Goal: Task Accomplishment & Management: Use online tool/utility

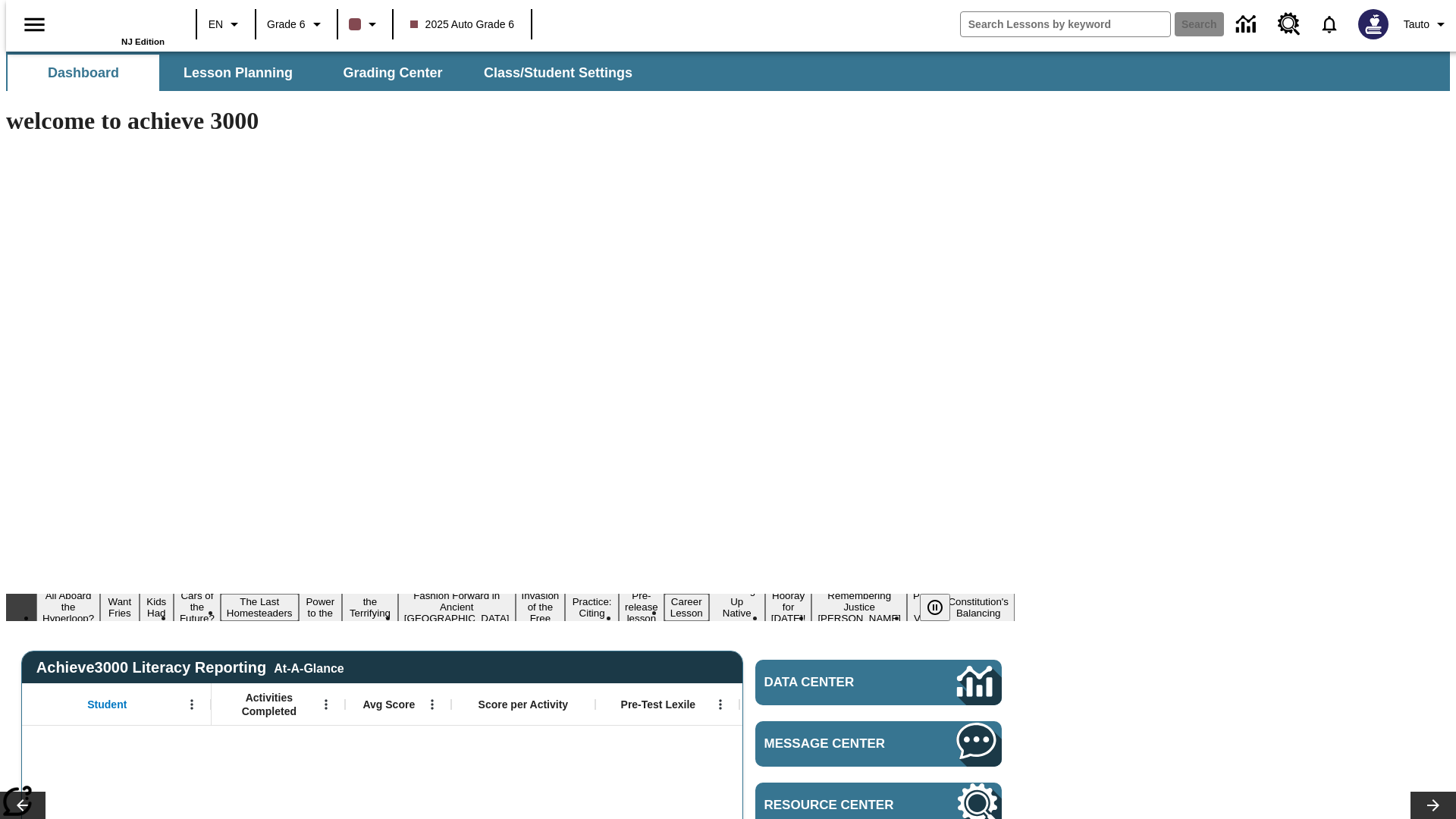
type input "-1"
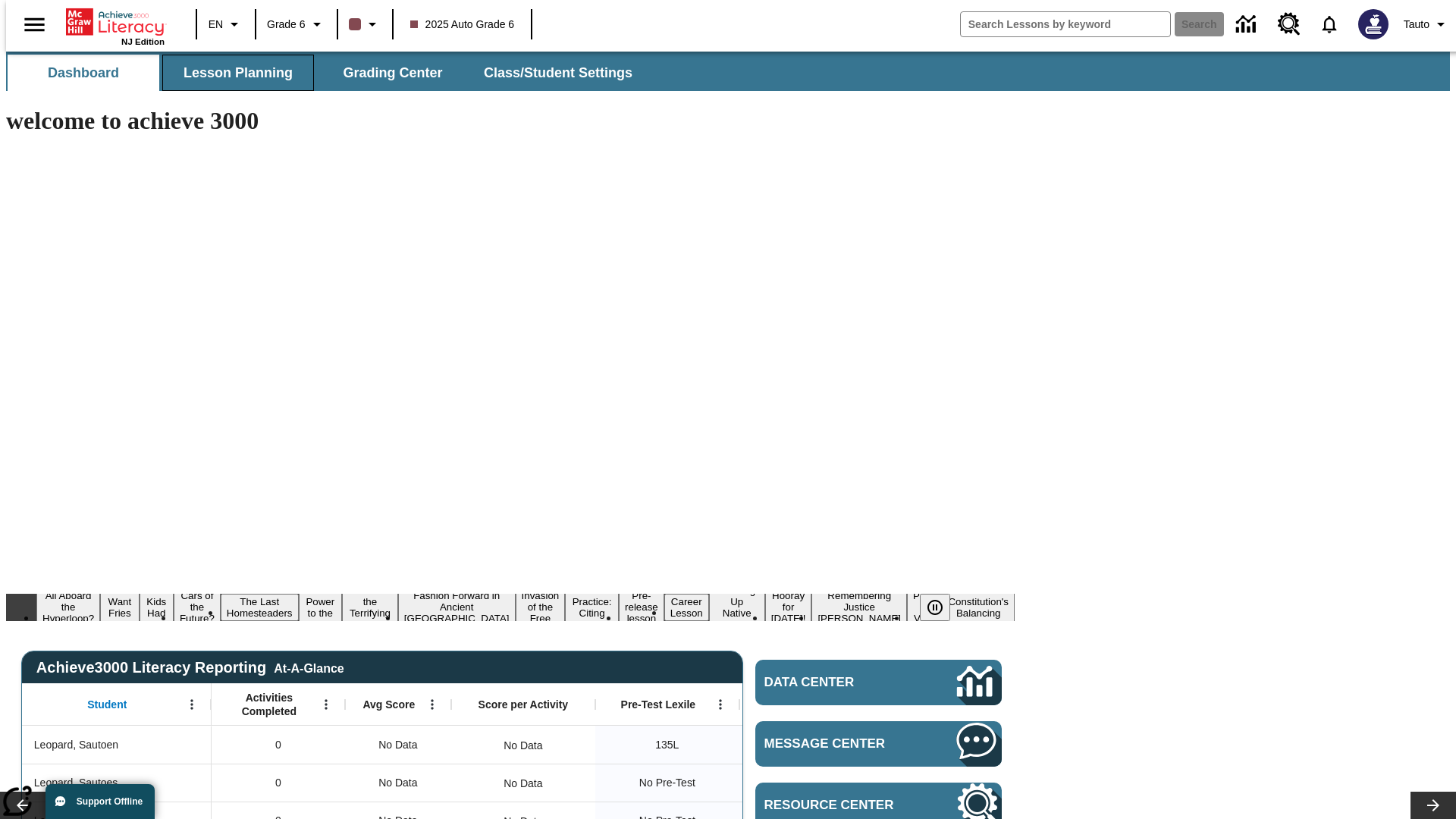
click at [232, 72] on span "Lesson Planning" at bounding box center [238, 73] width 109 height 18
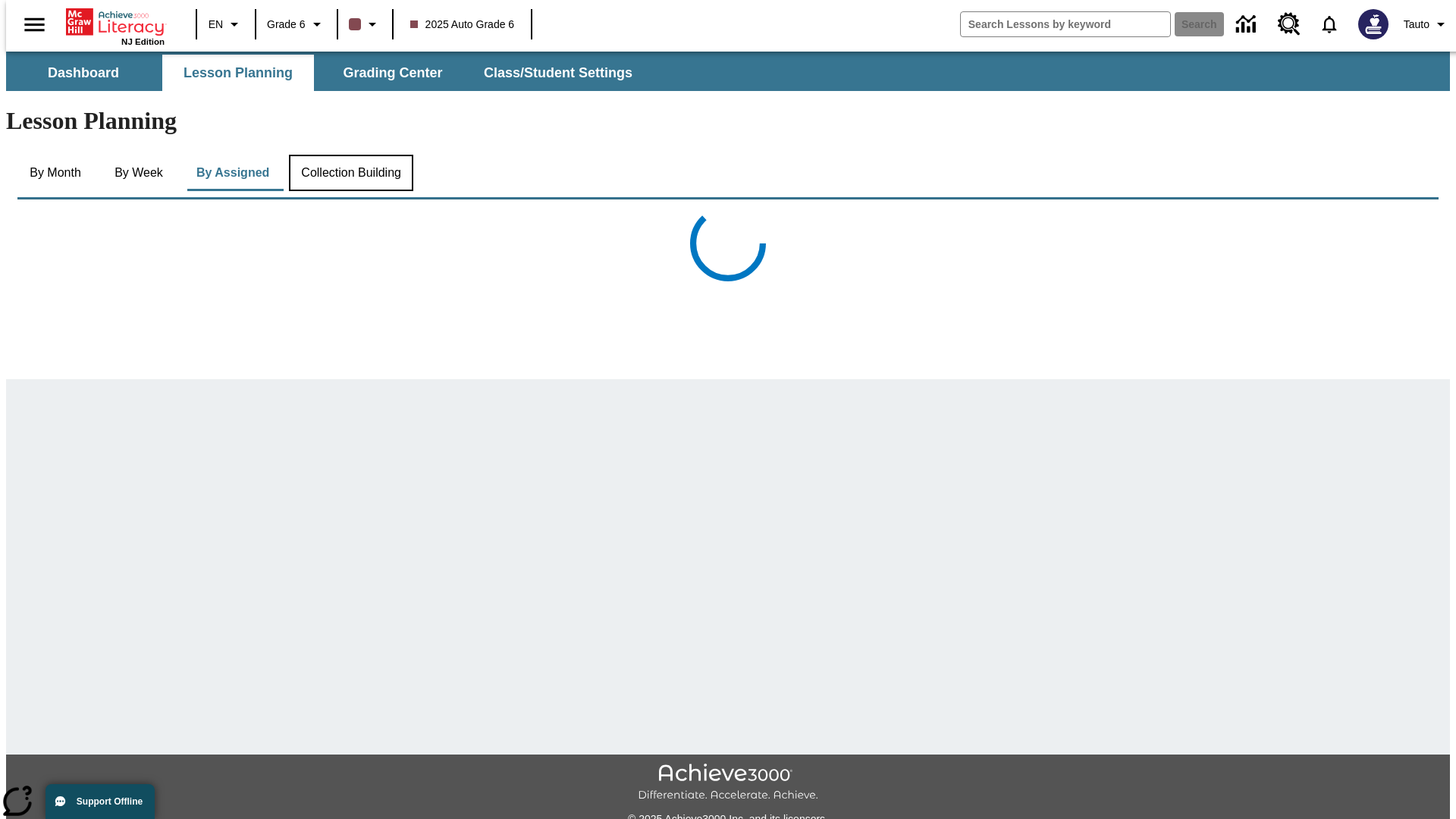
click at [349, 154] on button "Collection Building" at bounding box center [351, 173] width 124 height 37
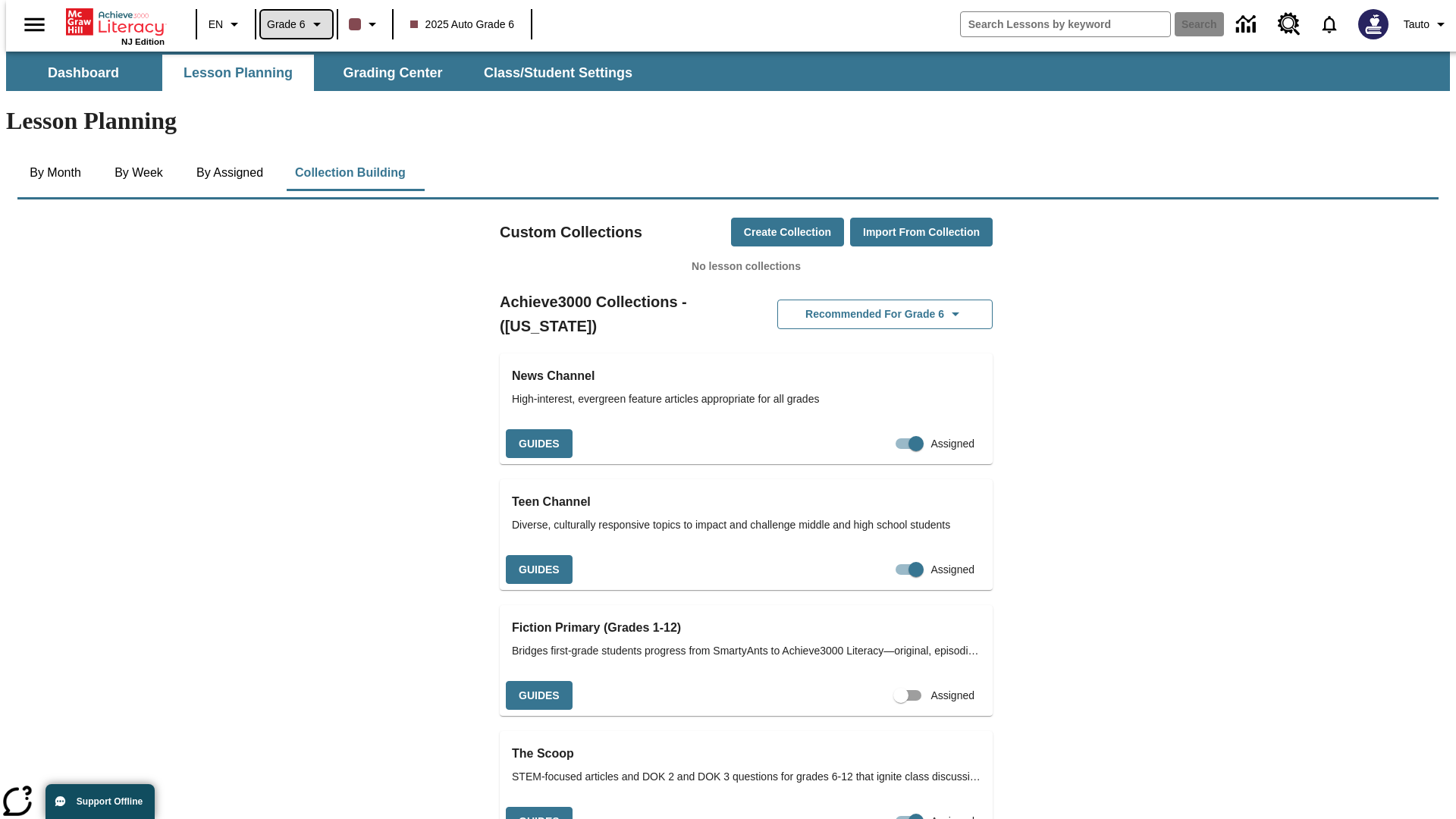
click at [290, 24] on span "Grade 6" at bounding box center [286, 25] width 39 height 16
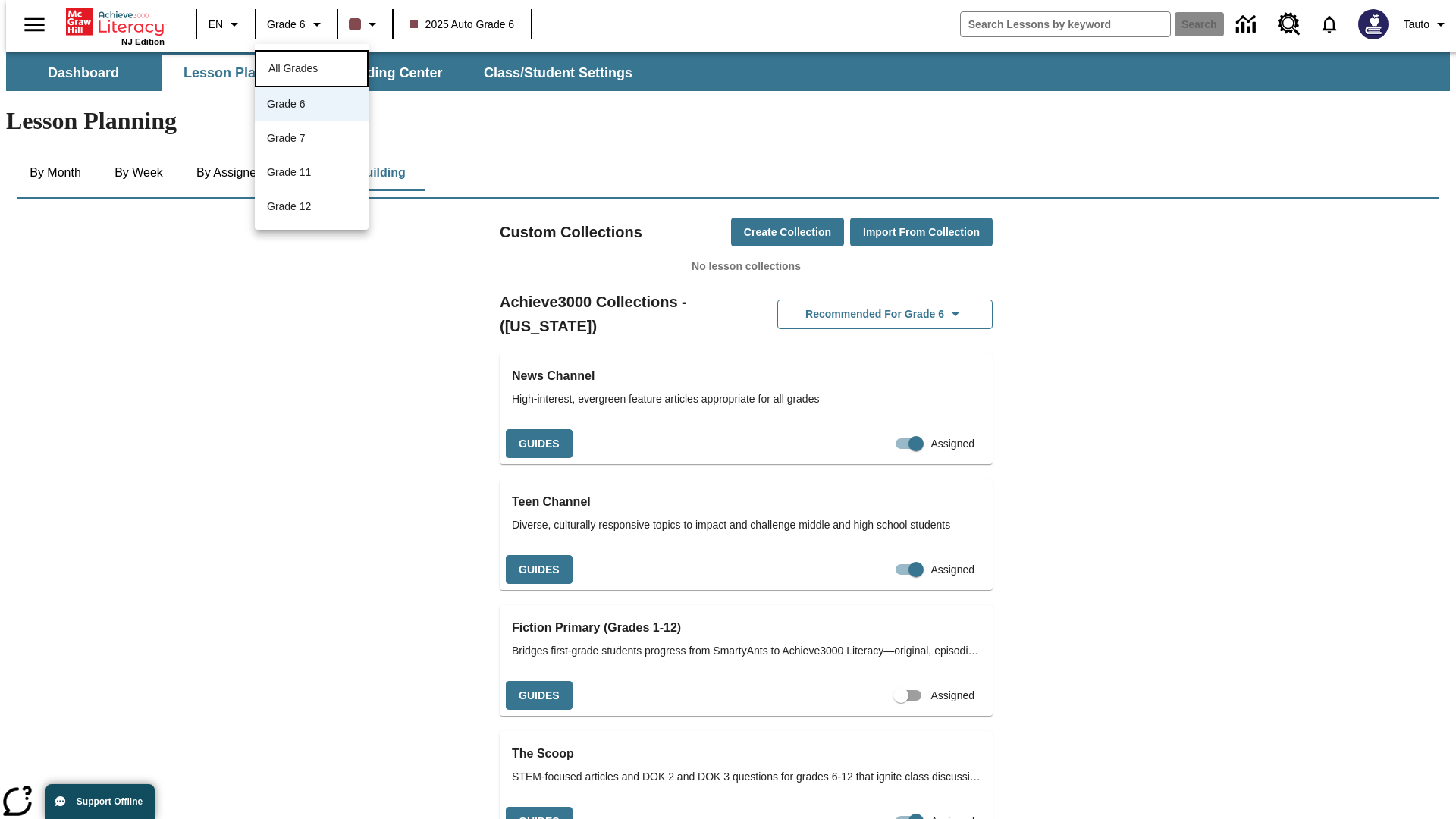
click at [312, 67] on span "All Grades" at bounding box center [293, 68] width 49 height 12
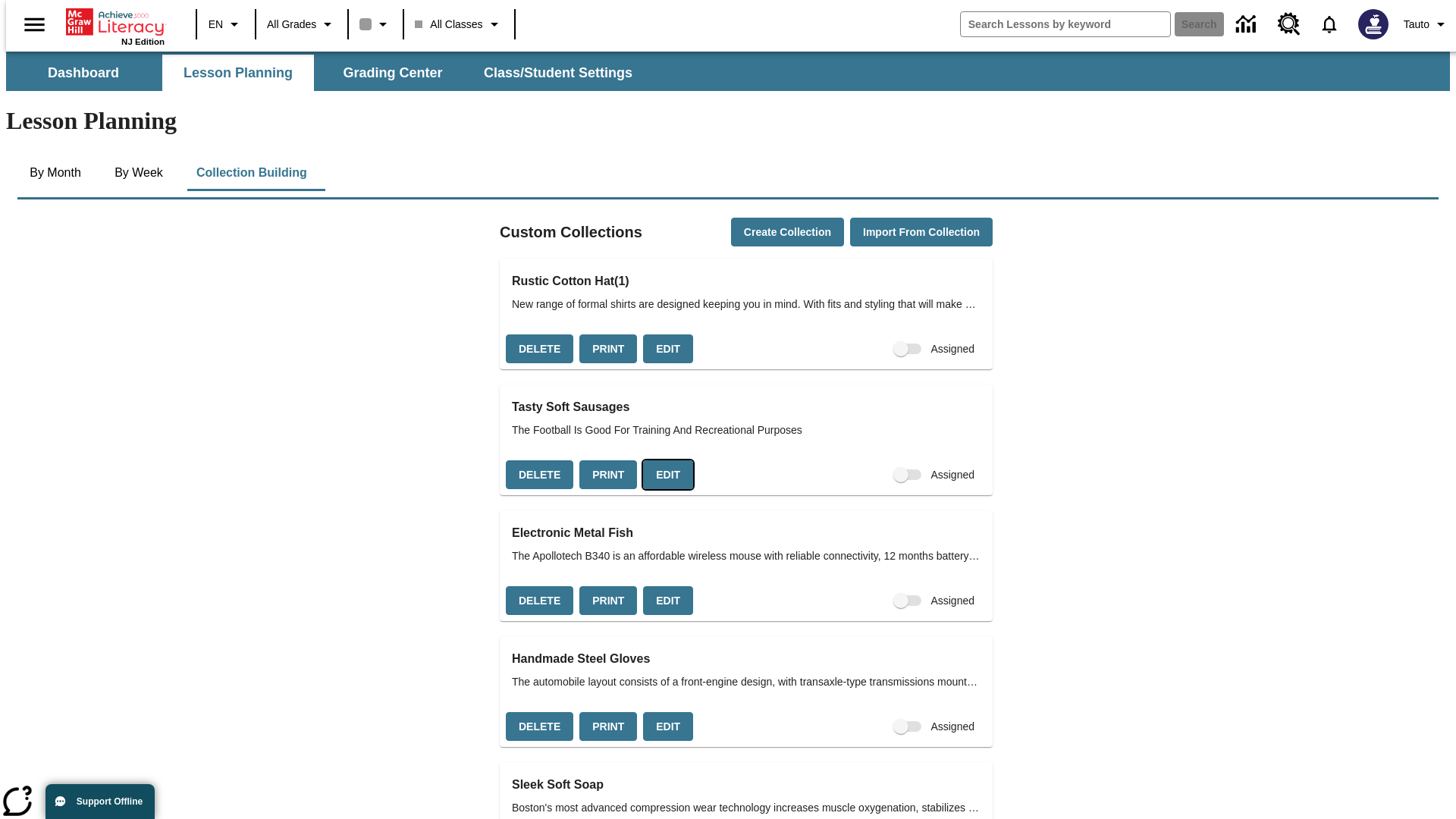
click at [662, 460] on button "Edit" at bounding box center [668, 474] width 50 height 29
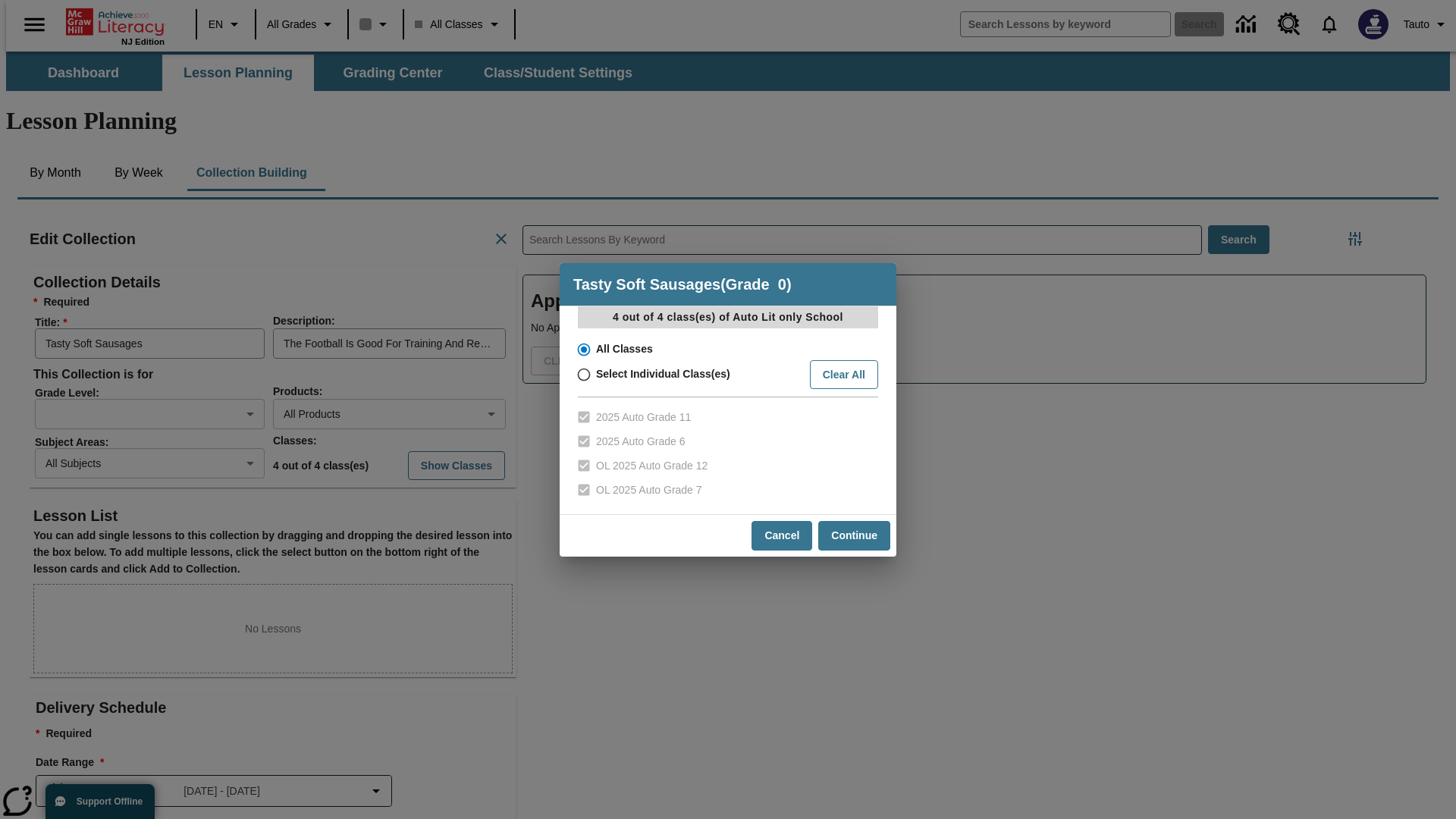
scroll to position [1, 1]
